Goal: Task Accomplishment & Management: Use online tool/utility

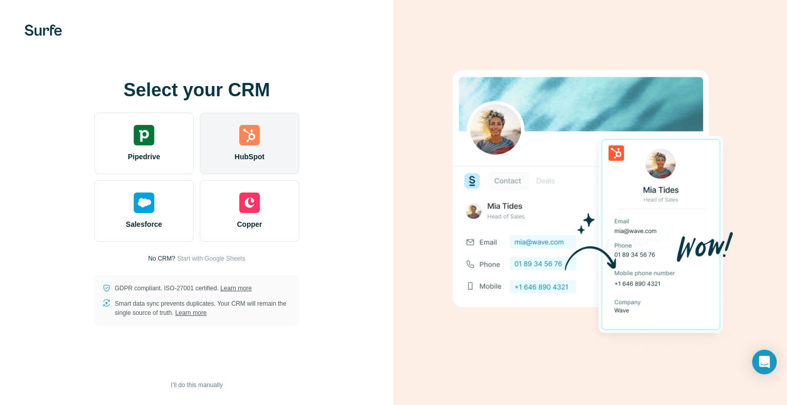
click at [264, 142] on div "HubSpot" at bounding box center [249, 144] width 99 height 62
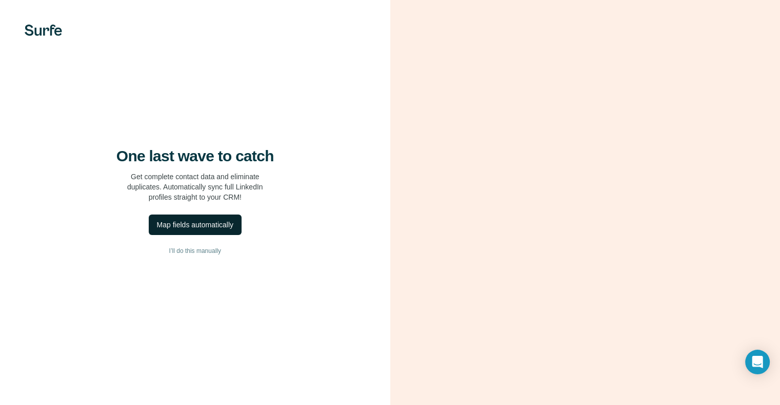
click at [233, 230] on div "Map fields automatically" at bounding box center [195, 225] width 76 height 10
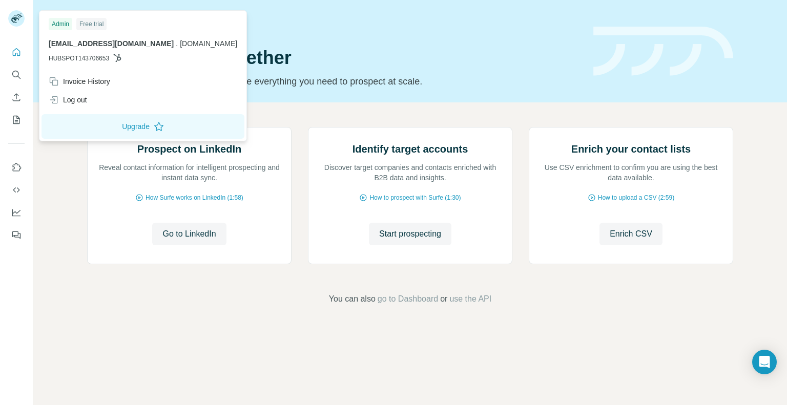
click at [53, 26] on div "Admin" at bounding box center [61, 24] width 24 height 12
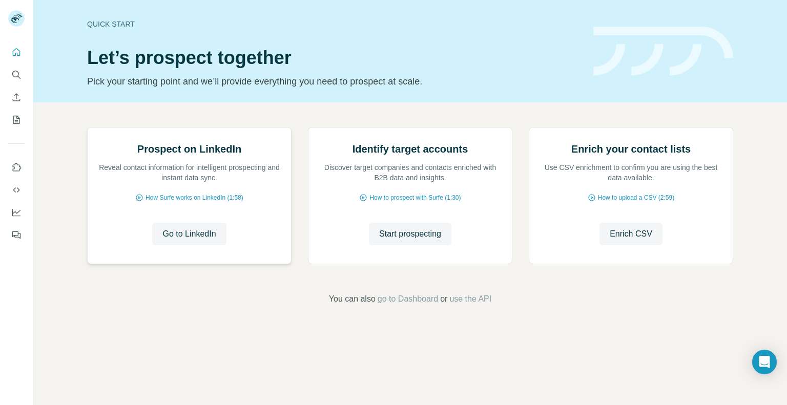
scroll to position [37, 0]
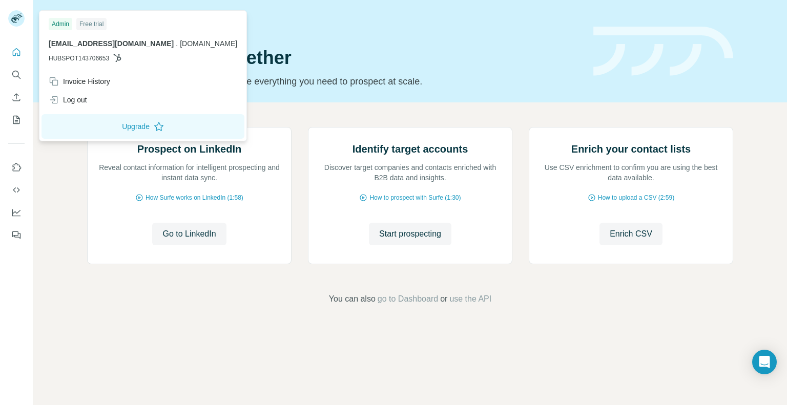
click at [93, 24] on div "Free trial" at bounding box center [91, 24] width 30 height 12
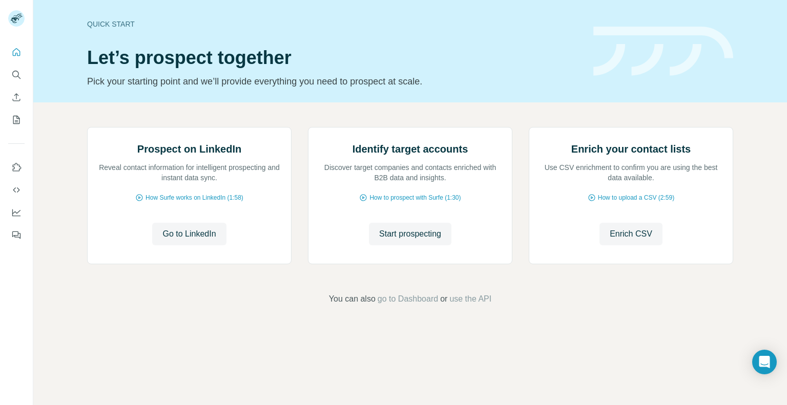
scroll to position [0, 0]
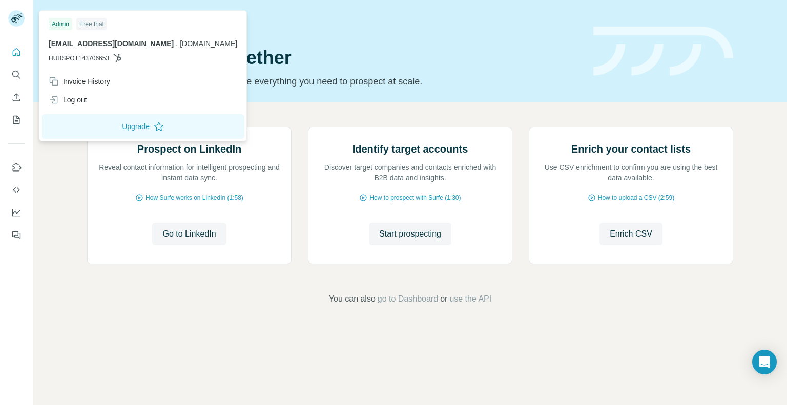
click at [19, 23] on rect at bounding box center [16, 18] width 16 height 16
click at [60, 19] on div "Admin" at bounding box center [61, 24] width 24 height 12
click at [81, 25] on div "Free trial" at bounding box center [91, 24] width 30 height 12
drag, startPoint x: 83, startPoint y: 25, endPoint x: 88, endPoint y: 25, distance: 5.7
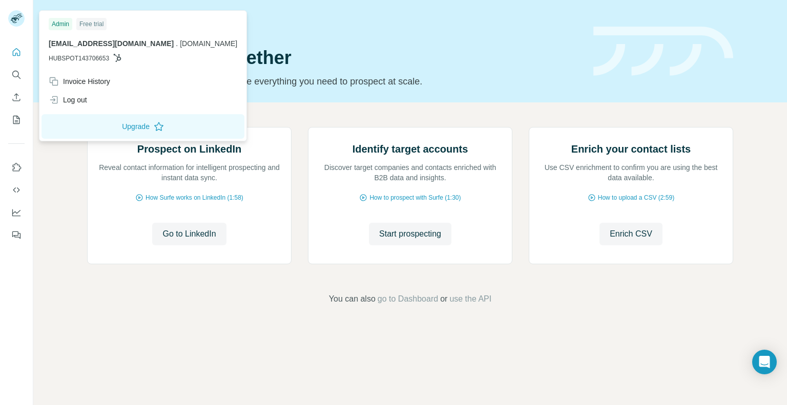
click at [86, 25] on div "Free trial" at bounding box center [91, 24] width 30 height 12
drag, startPoint x: 122, startPoint y: 69, endPoint x: 131, endPoint y: 107, distance: 38.4
click at [128, 94] on div "Admin Free trial [EMAIL_ADDRESS][DOMAIN_NAME] . [DOMAIN_NAME] HUBSPOT143706653 …" at bounding box center [143, 76] width 203 height 126
click at [59, 44] on span "[EMAIL_ADDRESS][DOMAIN_NAME]" at bounding box center [111, 43] width 125 height 8
click at [15, 59] on button "Quick start" at bounding box center [16, 52] width 16 height 18
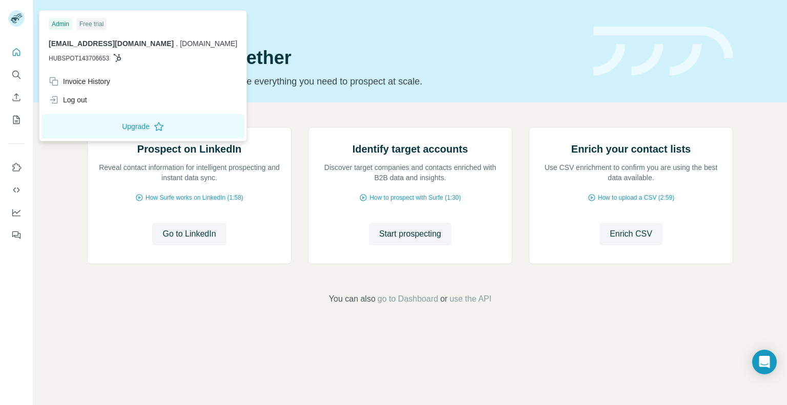
click at [19, 21] on rect at bounding box center [16, 18] width 16 height 16
